Goal: Task Accomplishment & Management: Manage account settings

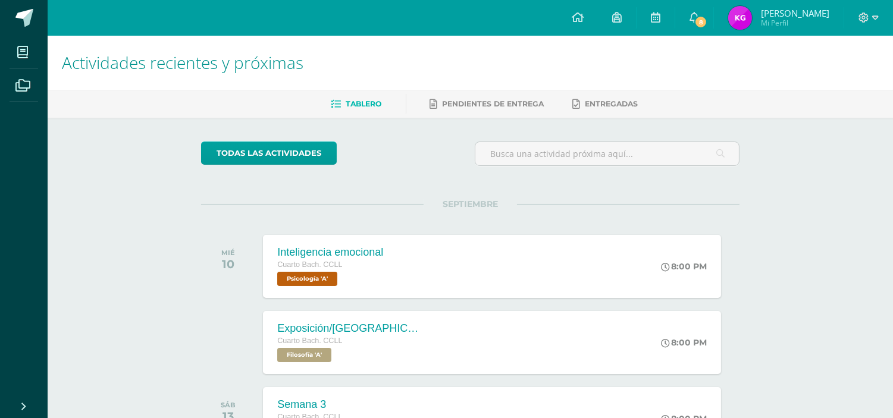
click at [716, 18] on link "[PERSON_NAME] Mi Perfil" at bounding box center [779, 18] width 130 height 36
click at [689, 19] on icon at bounding box center [694, 17] width 10 height 11
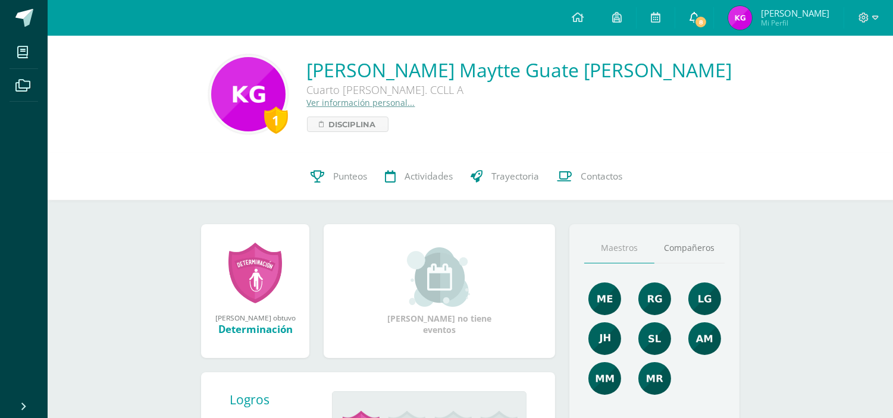
click at [692, 16] on icon at bounding box center [694, 17] width 10 height 11
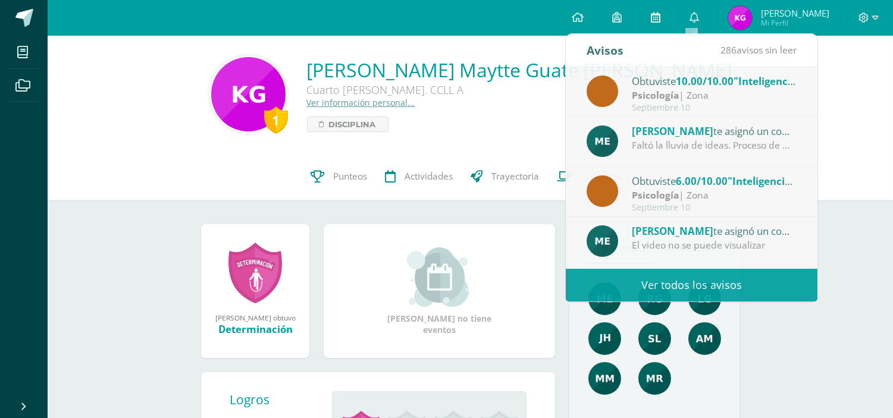
click at [644, 17] on link at bounding box center [655, 18] width 38 height 36
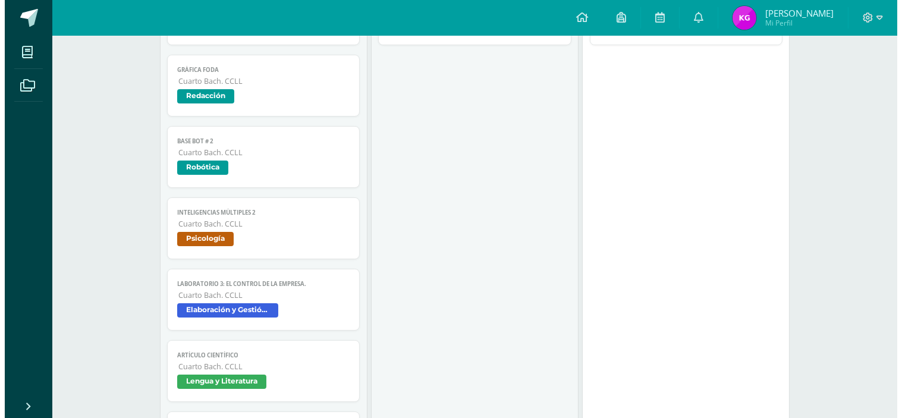
scroll to position [343, 0]
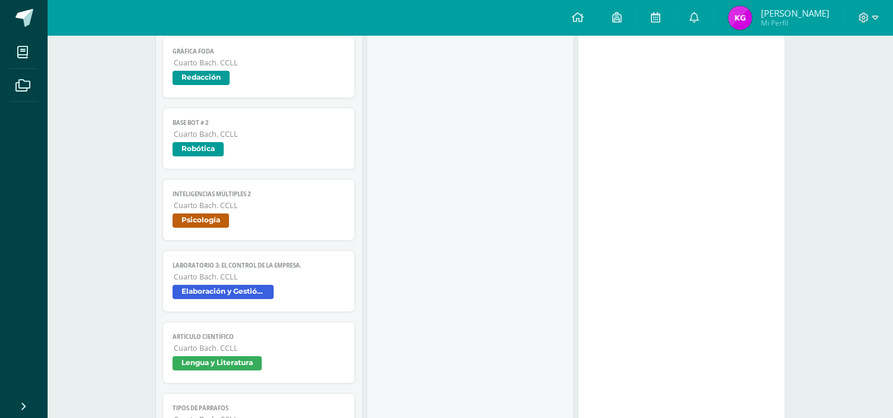
click at [306, 280] on span "Cuarto Bach. CCLL" at bounding box center [260, 277] width 172 height 10
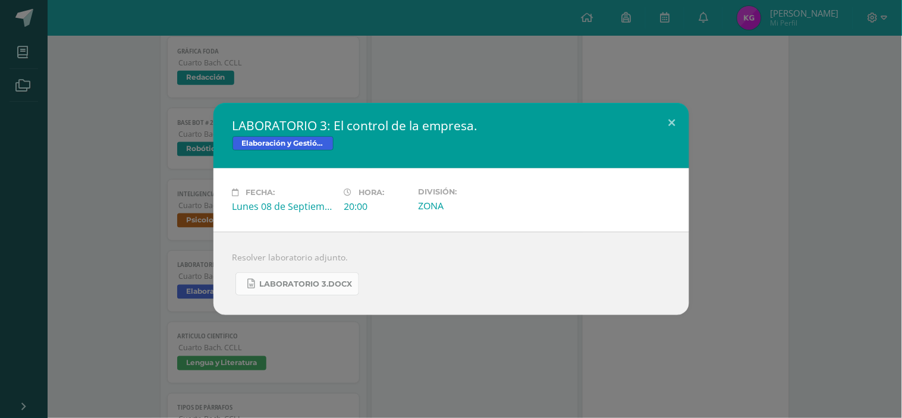
click at [329, 281] on span "LABORATORIO 3.docx" at bounding box center [306, 284] width 93 height 10
